Goal: Task Accomplishment & Management: Use online tool/utility

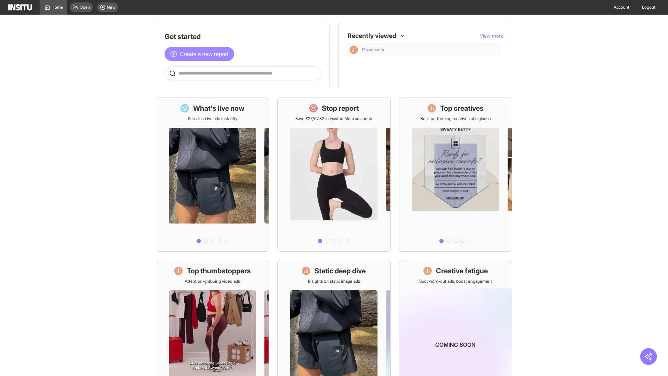
click at [201, 54] on span "Create a new report" at bounding box center [204, 54] width 49 height 8
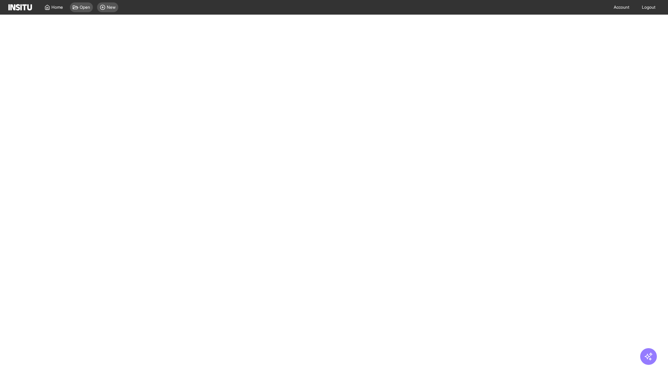
select select "**"
